Goal: Task Accomplishment & Management: Use online tool/utility

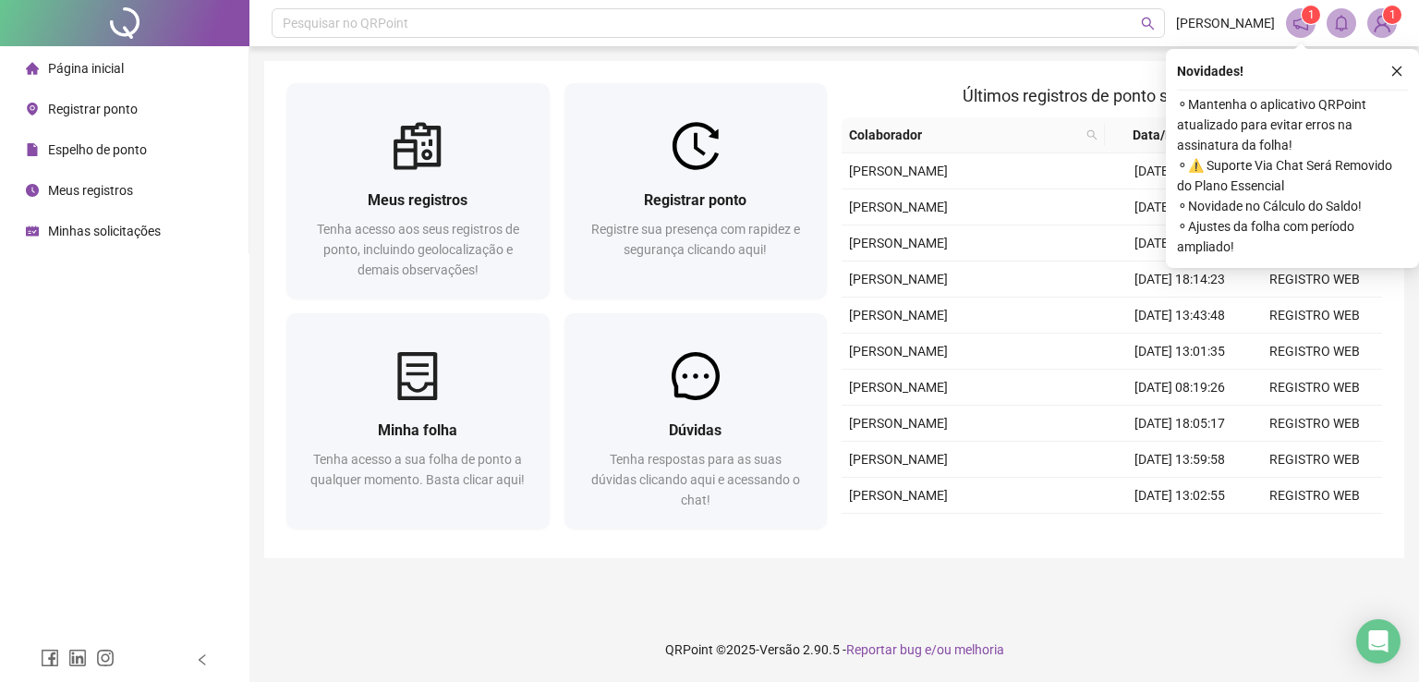
click at [1391, 65] on icon "close" at bounding box center [1397, 71] width 13 height 13
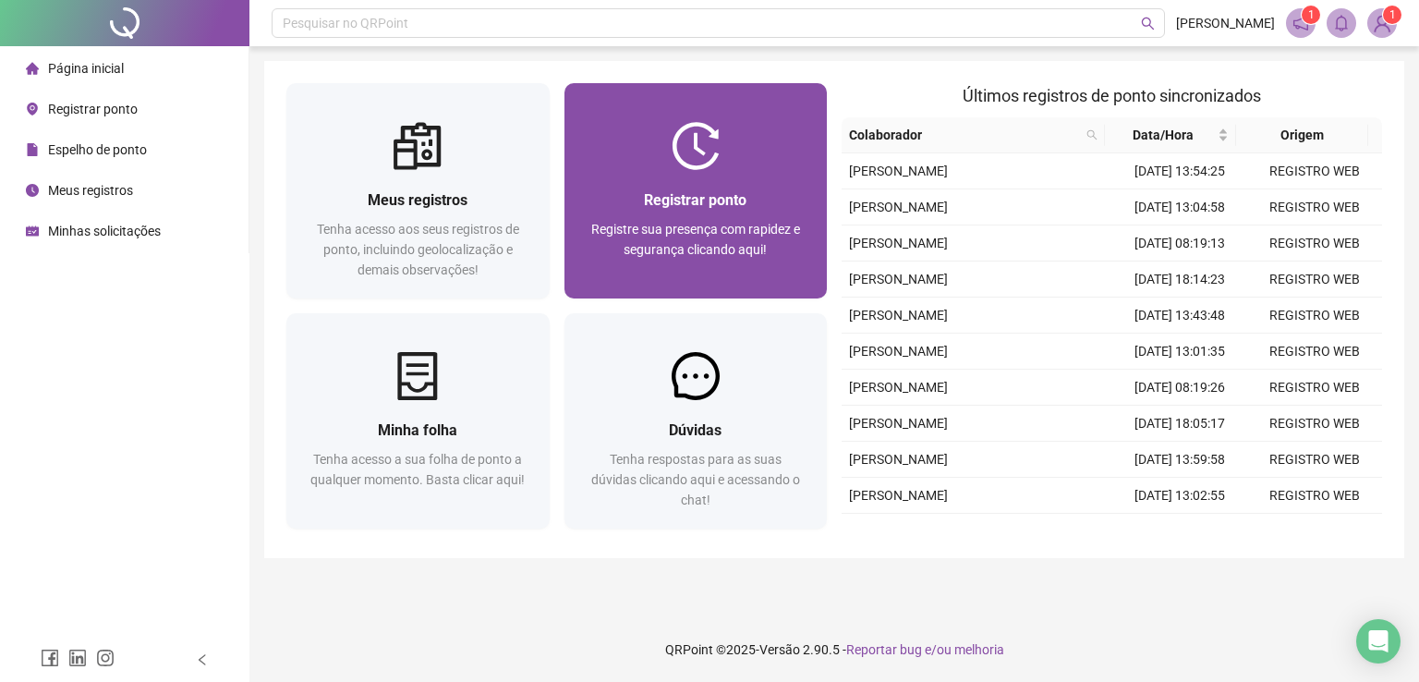
click at [723, 215] on div "Registrar ponto Registre sua presença com rapidez e segurança clicando aqui!" at bounding box center [696, 234] width 219 height 91
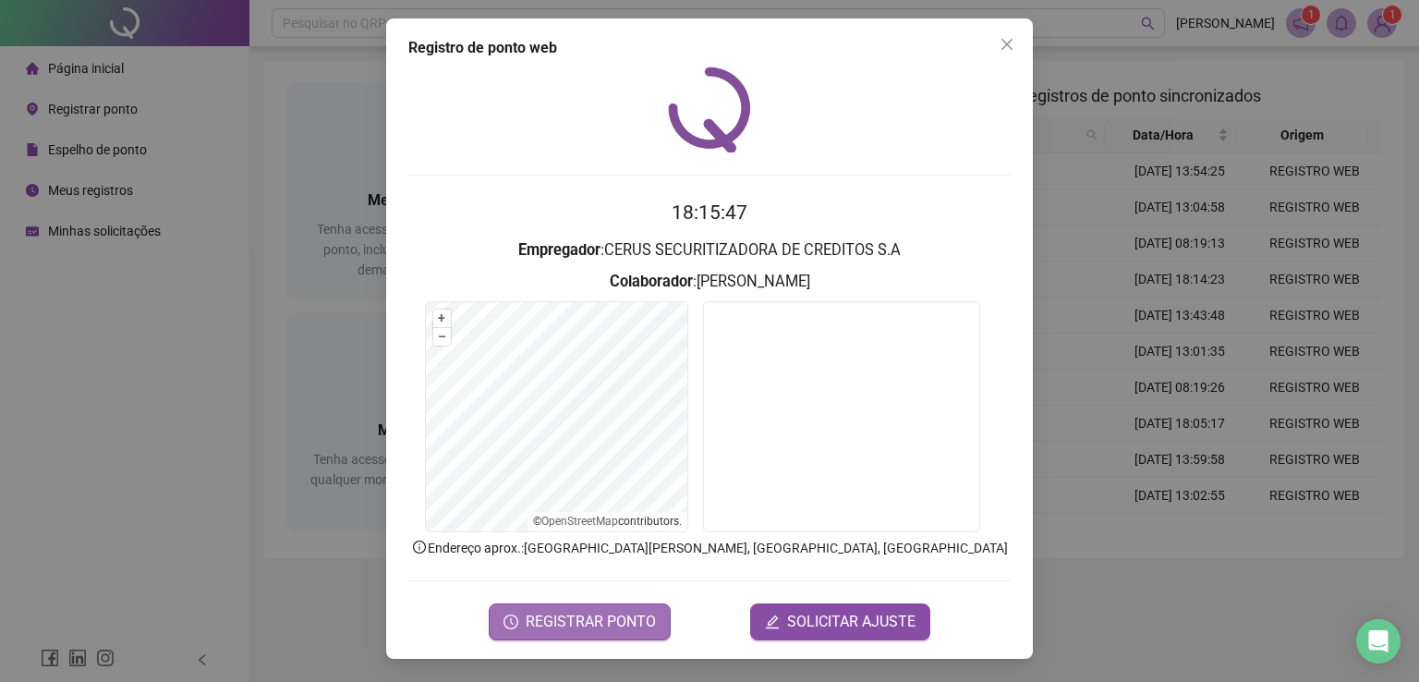
click at [593, 612] on span "REGISTRAR PONTO" at bounding box center [591, 622] width 130 height 22
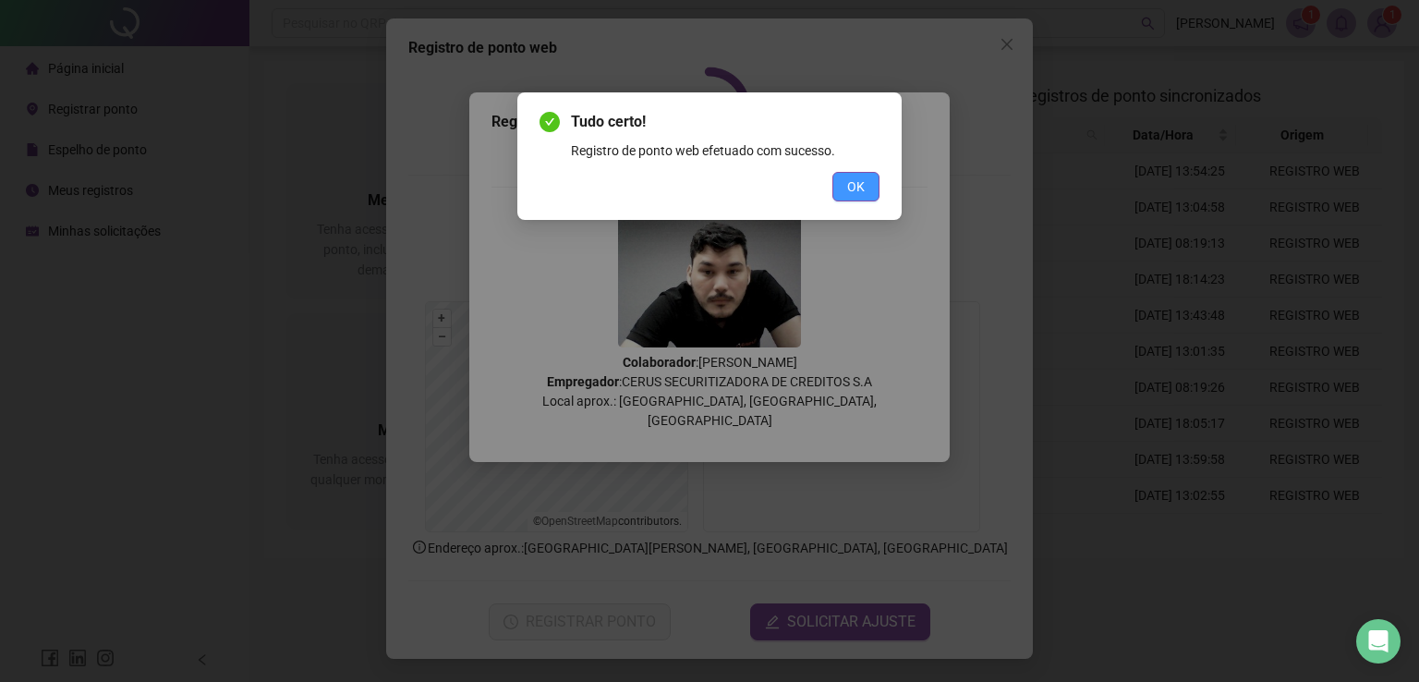
click at [869, 190] on button "OK" at bounding box center [856, 187] width 47 height 30
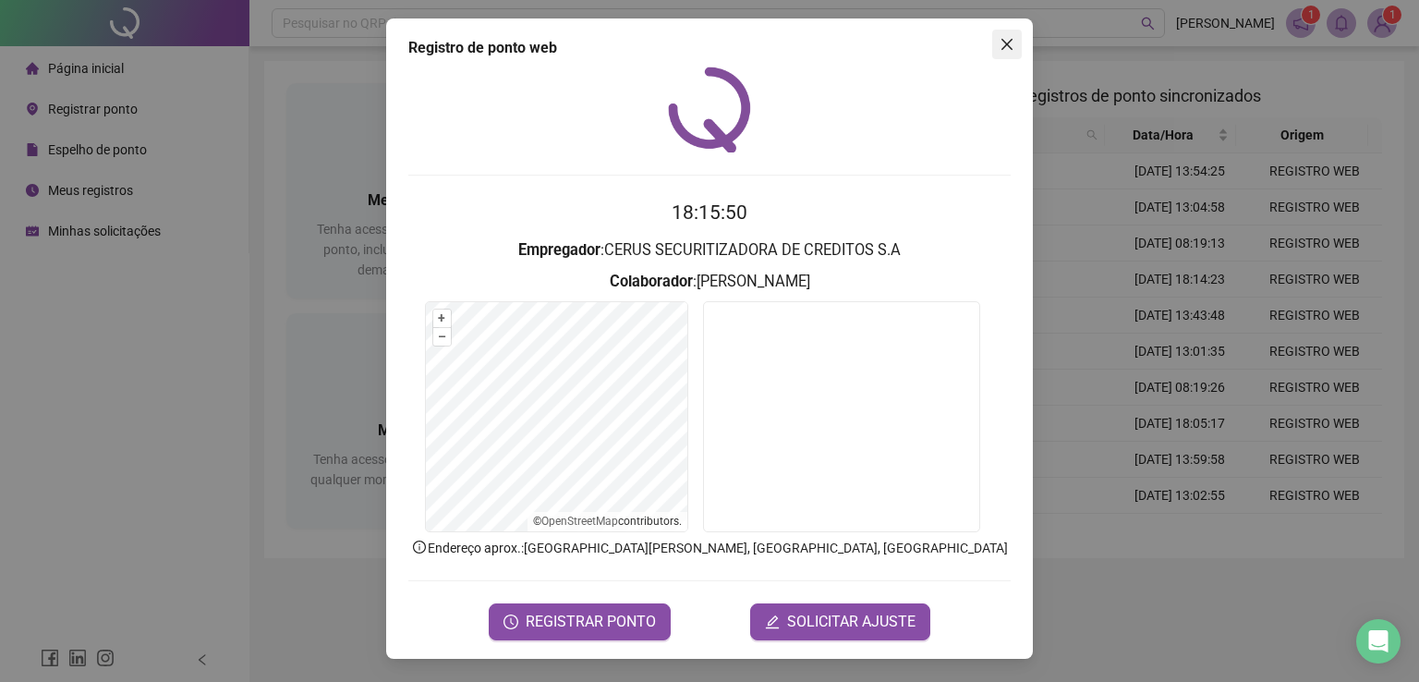
click at [1004, 51] on icon "close" at bounding box center [1007, 44] width 15 height 15
